Goal: Check status: Check status

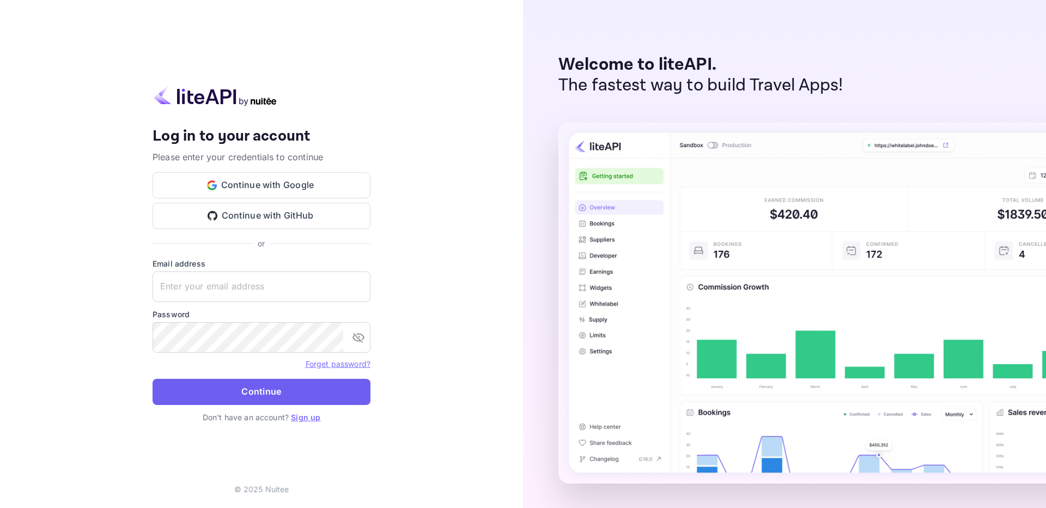
type input "[EMAIL_ADDRESS][DOMAIN_NAME]"
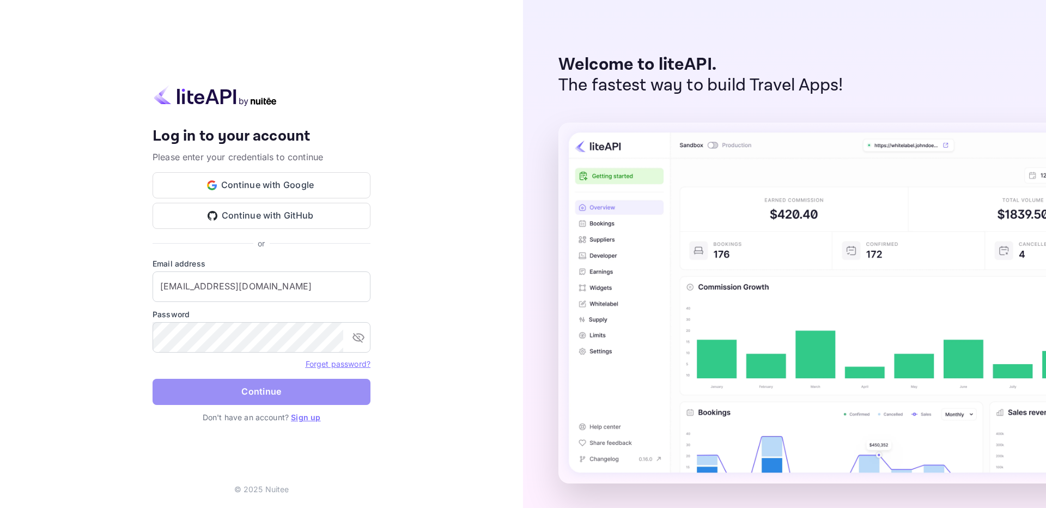
click at [287, 390] on button "Continue" at bounding box center [262, 392] width 218 height 26
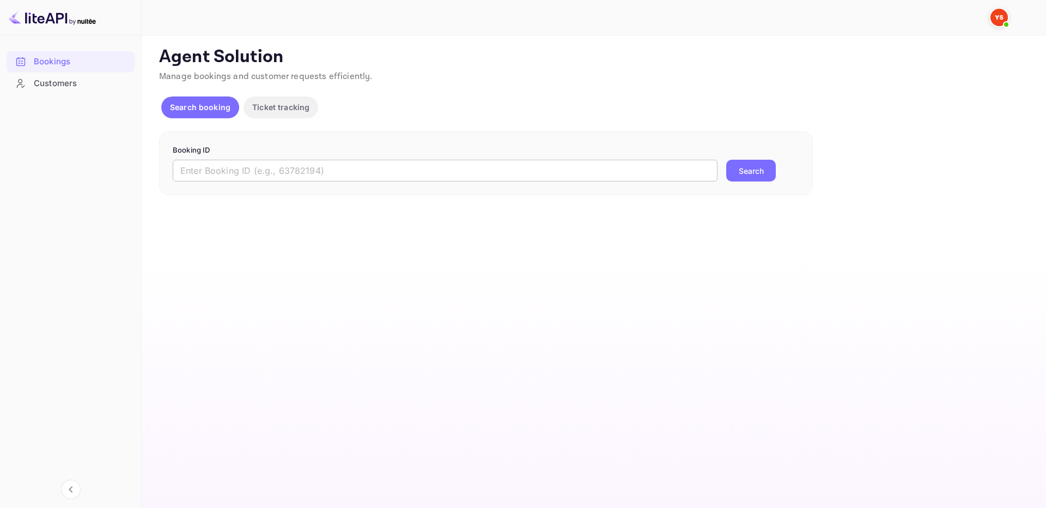
click at [646, 172] on input "text" at bounding box center [445, 171] width 545 height 22
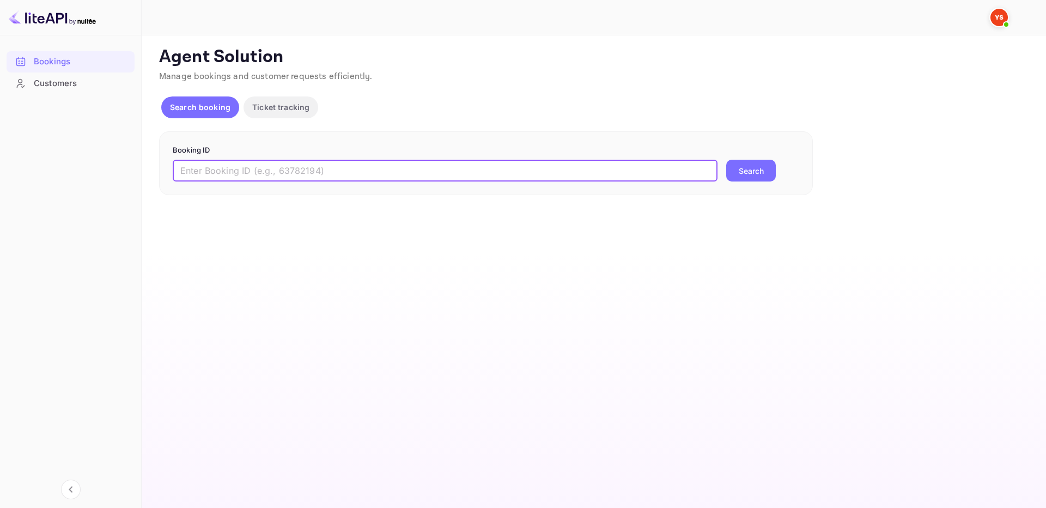
paste input "8900209"
type input "8900209"
click at [764, 171] on button "Search" at bounding box center [751, 171] width 50 height 22
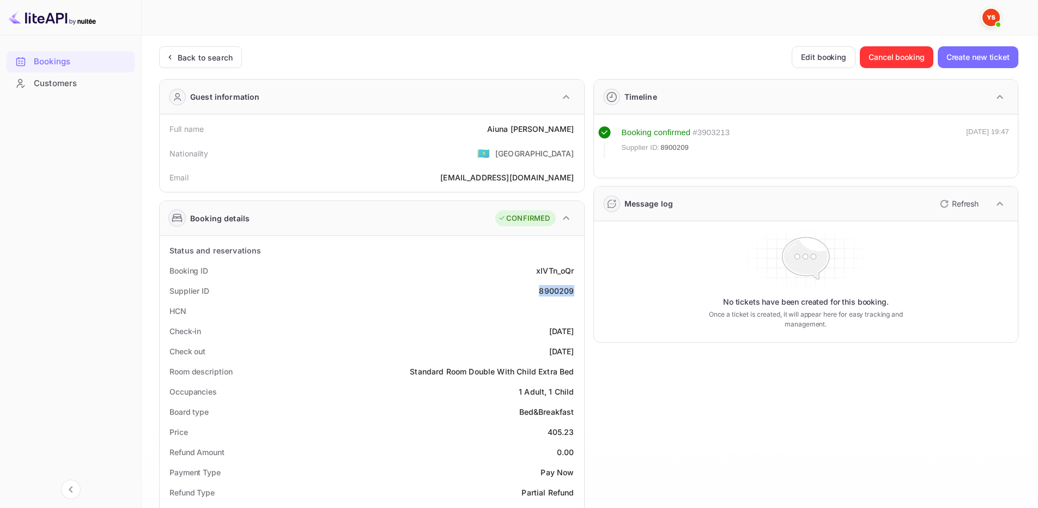
drag, startPoint x: 551, startPoint y: 295, endPoint x: 581, endPoint y: 294, distance: 30.0
copy div "8900209"
drag, startPoint x: 500, startPoint y: 126, endPoint x: 575, endPoint y: 130, distance: 74.7
click at [575, 130] on div "Full name [PERSON_NAME]" at bounding box center [372, 129] width 416 height 20
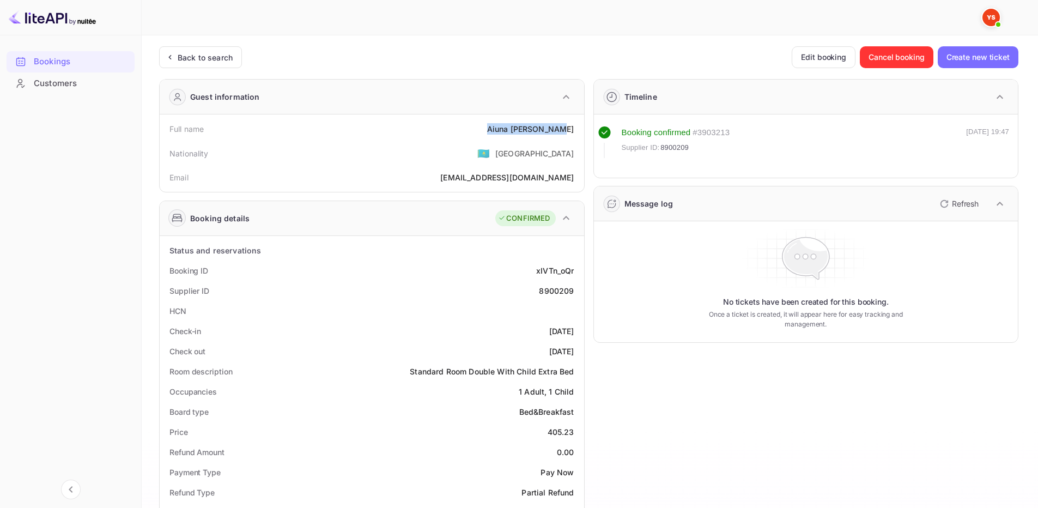
copy div "[PERSON_NAME]"
drag, startPoint x: 548, startPoint y: 435, endPoint x: 575, endPoint y: 432, distance: 27.5
click at [575, 432] on div "Price 405.23" at bounding box center [372, 432] width 416 height 20
copy div "405.23"
drag, startPoint x: 500, startPoint y: 132, endPoint x: 574, endPoint y: 126, distance: 74.3
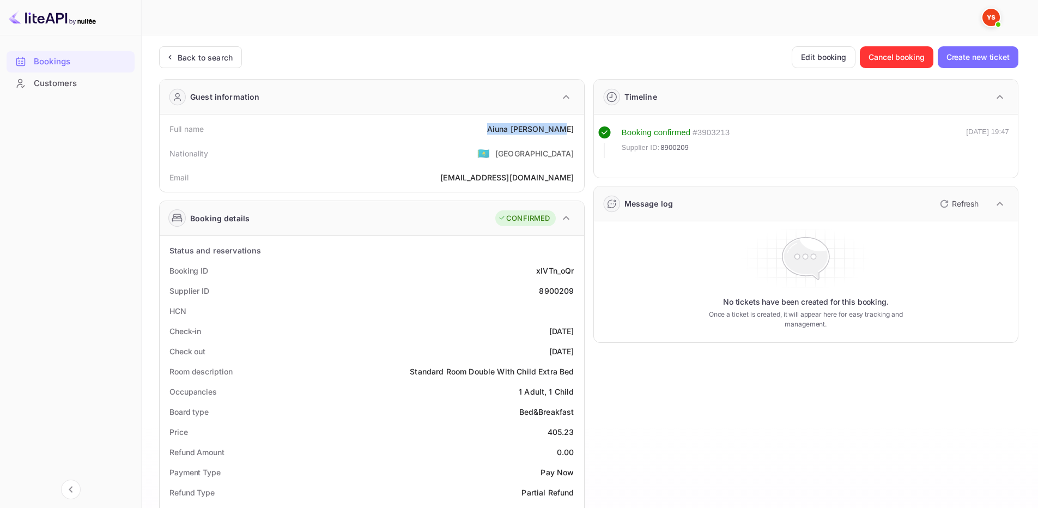
click at [574, 126] on div "Full name [PERSON_NAME]" at bounding box center [372, 129] width 416 height 20
copy div "[PERSON_NAME]"
